Goal: Task Accomplishment & Management: Complete application form

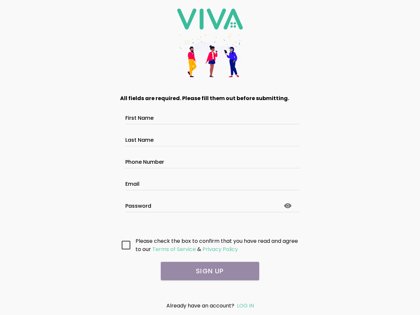
click at [210, 116] on input "First Name" at bounding box center [209, 119] width 169 height 6
click at [210, 138] on input "Last Name" at bounding box center [209, 141] width 169 height 6
click at [210, 160] on input "Phone Number" at bounding box center [209, 163] width 169 height 6
click at [210, 182] on input "Email" at bounding box center [209, 185] width 169 height 6
click at [288, 206] on circle at bounding box center [288, 206] width 2 height 2
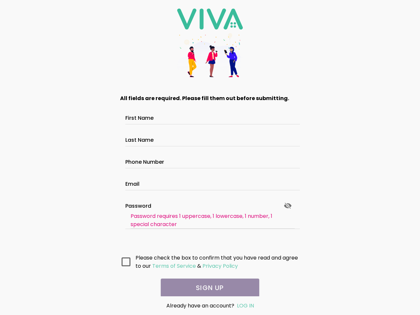
click at [126, 245] on ion-grid "All fields are required. Please fill them out before submitting. First Name Las…" at bounding box center [210, 182] width 187 height 183
click at [174, 249] on ion-grid "All fields are required. Please fill them out before submitting. First Name Las…" at bounding box center [210, 182] width 187 height 183
click at [220, 249] on ion-grid "All fields are required. Please fill them out before submitting. First Name Las…" at bounding box center [210, 182] width 187 height 183
